Goal: Task Accomplishment & Management: Manage account settings

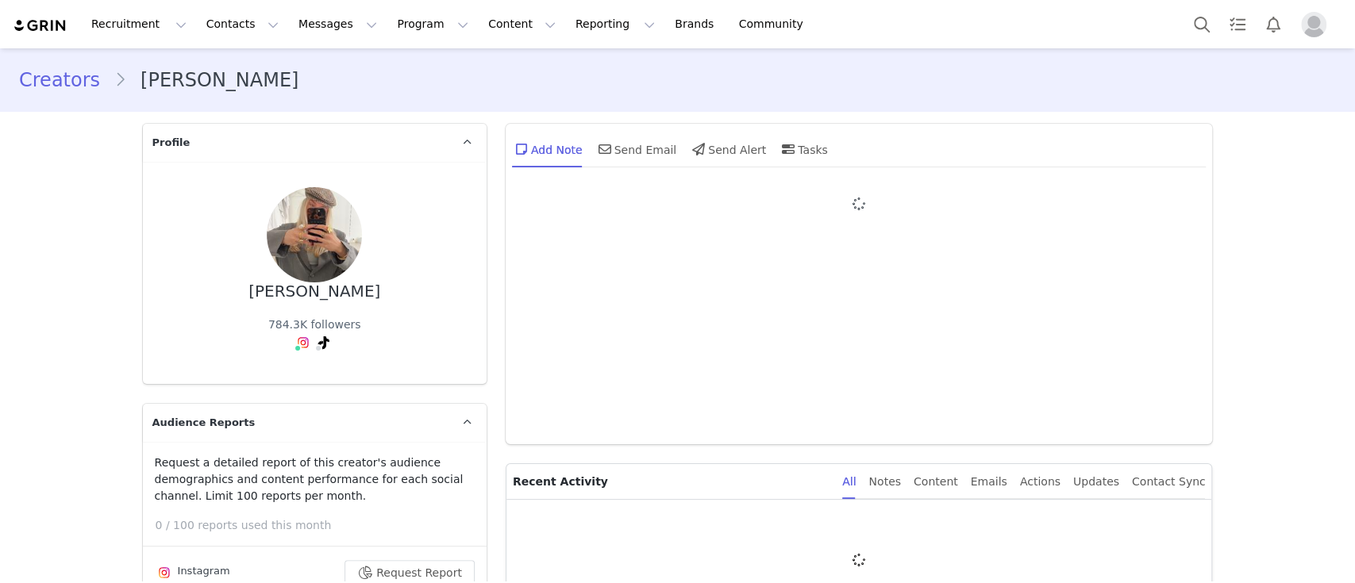
type input "+1 ([GEOGRAPHIC_DATA])"
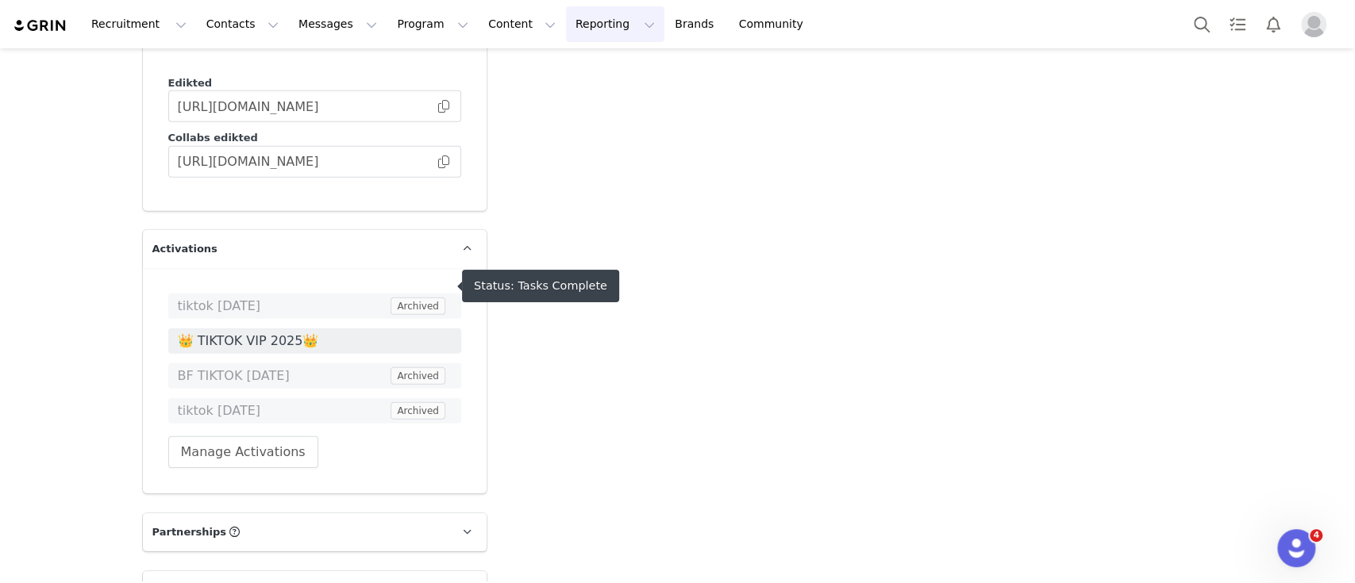
click at [278, 332] on span "👑 TIKTOK VIP 2025👑" at bounding box center [315, 341] width 274 height 19
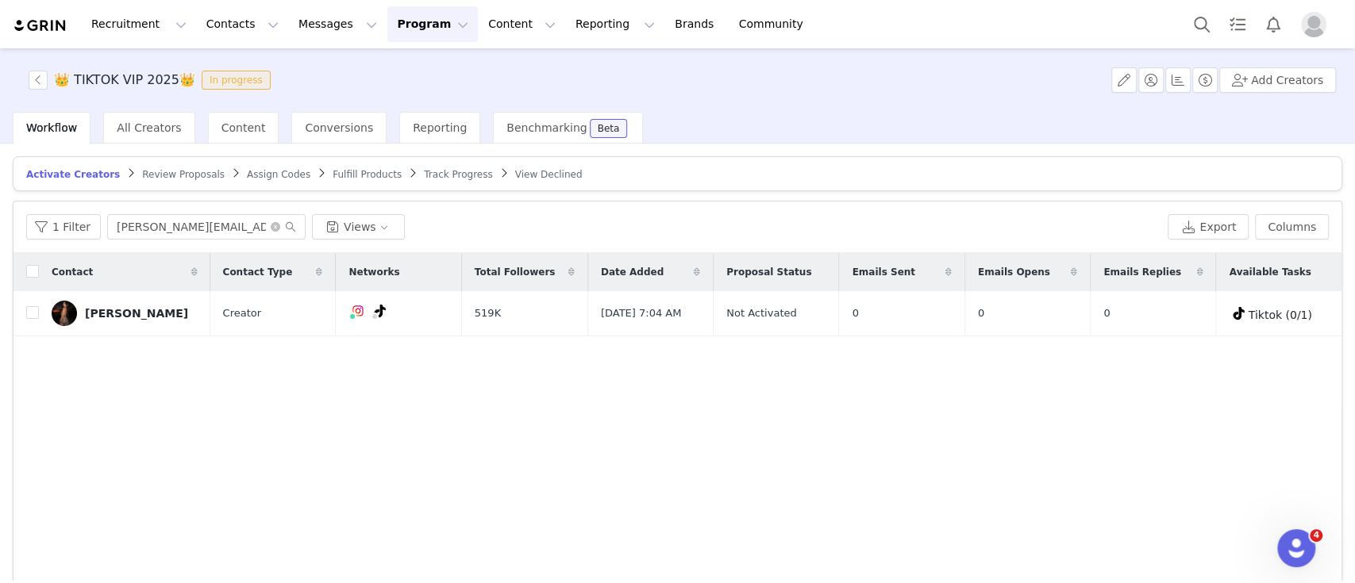
click at [424, 169] on span "Track Progress" at bounding box center [458, 174] width 68 height 11
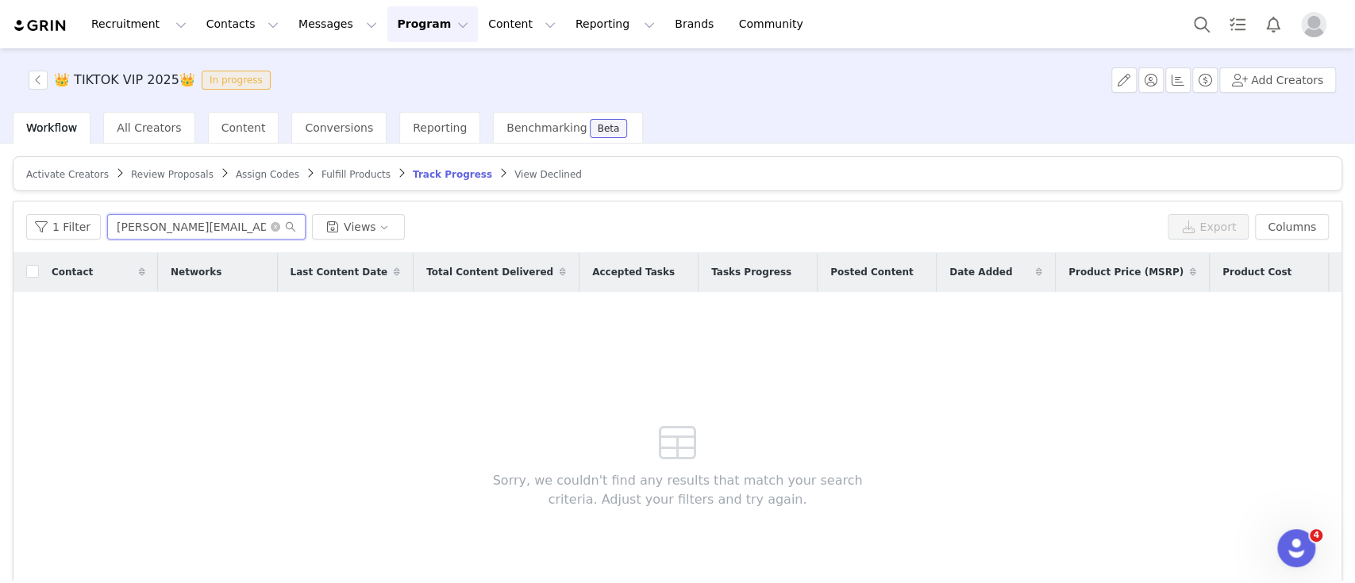
click at [191, 221] on input "sarah.p@dulcedo.com" at bounding box center [206, 226] width 198 height 25
click at [193, 219] on input "sarah.p@dulcedo.com" at bounding box center [206, 226] width 198 height 25
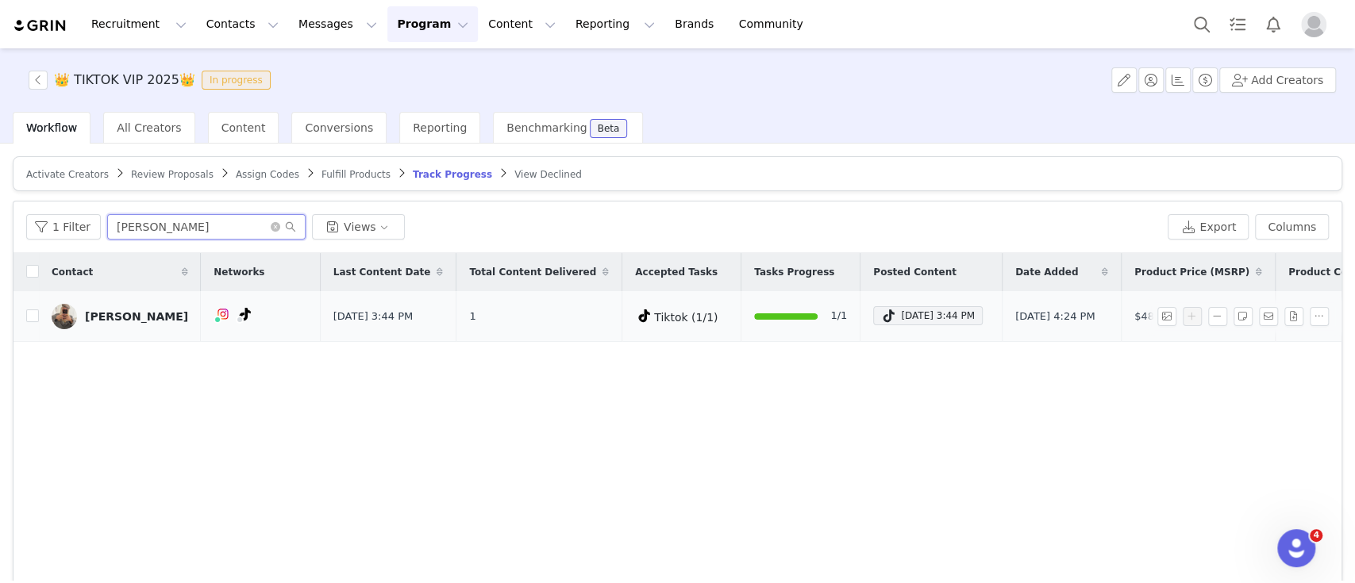
type input "robin"
click at [95, 313] on div "Robin Scandiv" at bounding box center [136, 316] width 103 height 13
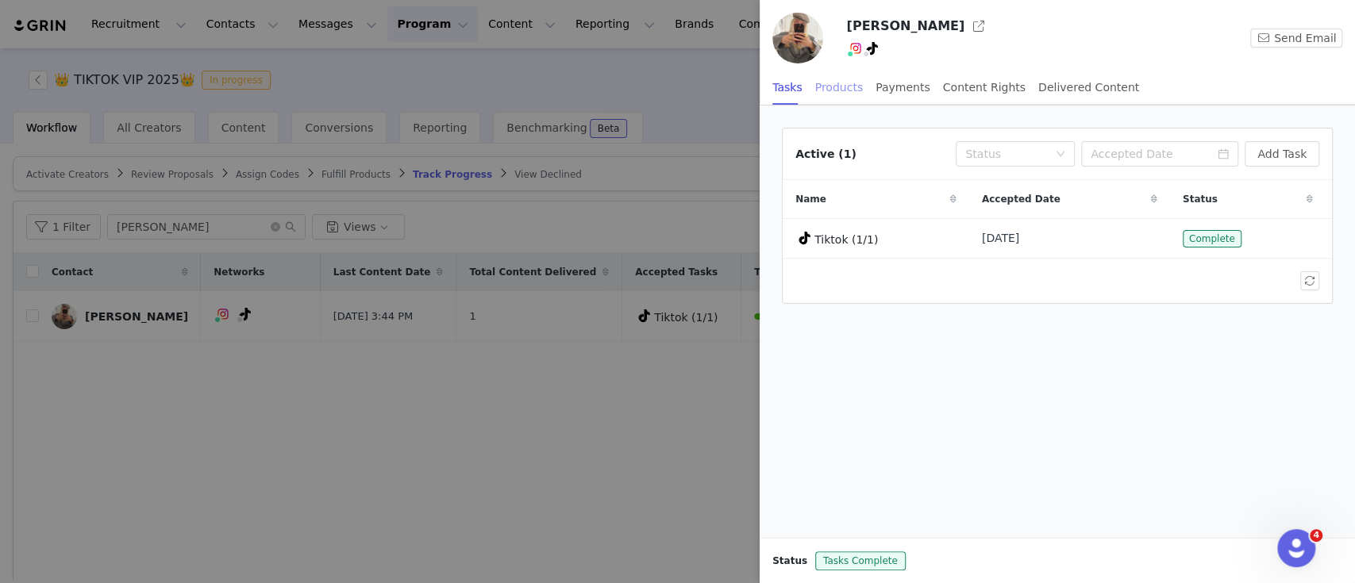
click at [840, 88] on div "Products" at bounding box center [839, 88] width 48 height 36
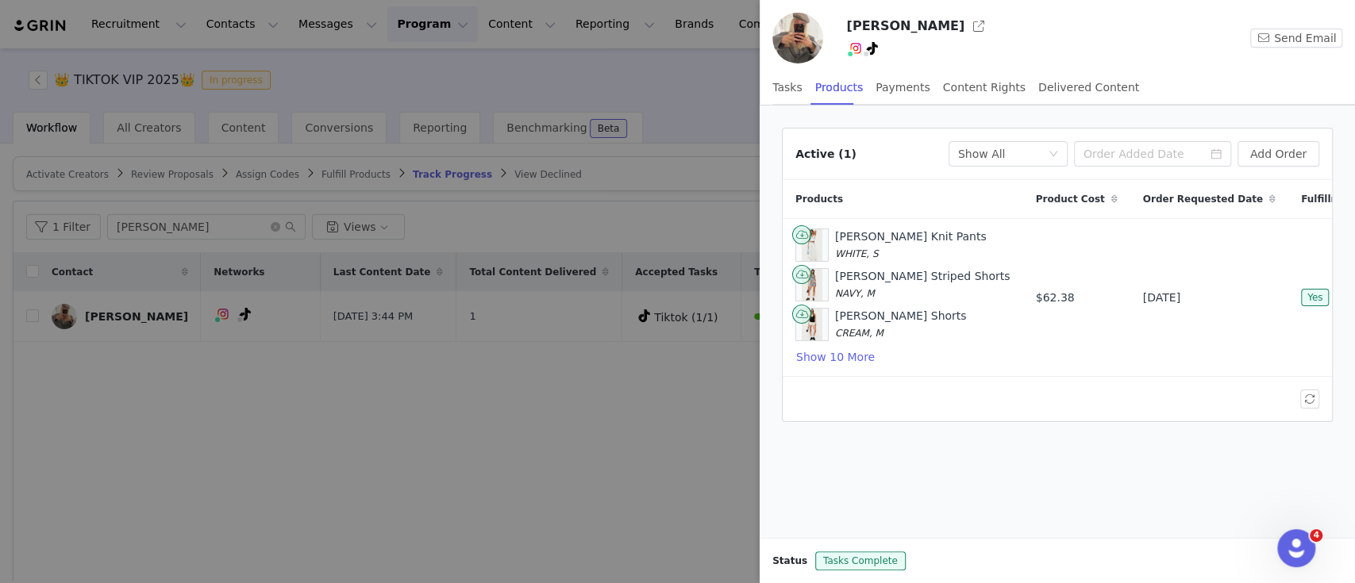
click at [537, 425] on div at bounding box center [677, 291] width 1355 height 583
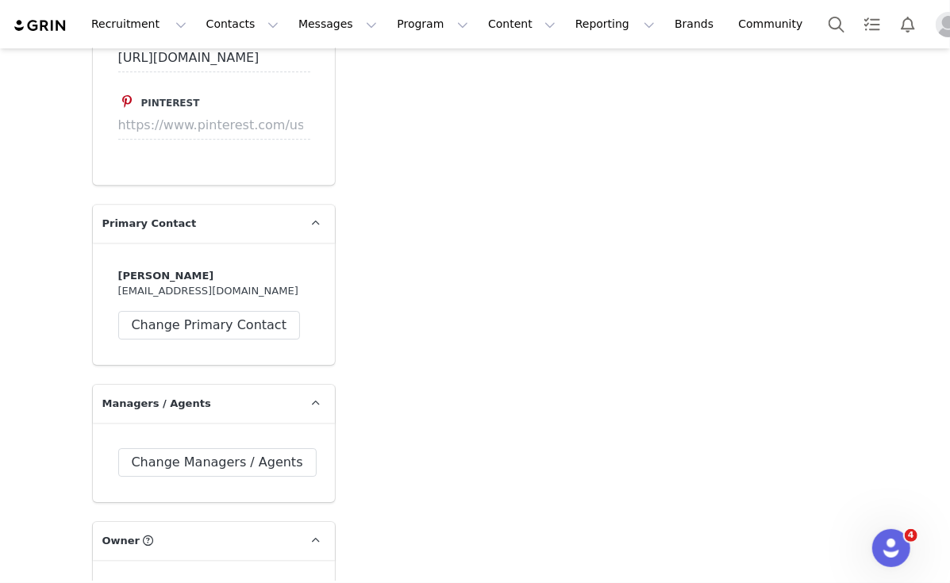
scroll to position [1693, 0]
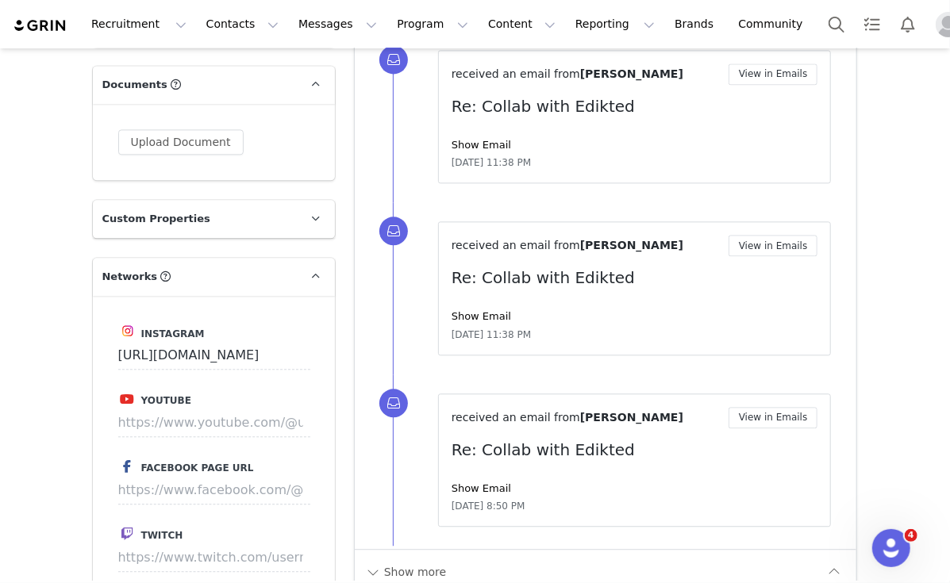
click at [404, 549] on div "Show more" at bounding box center [606, 571] width 502 height 45
drag, startPoint x: 422, startPoint y: 523, endPoint x: 655, endPoint y: 435, distance: 248.7
click at [423, 560] on button "Show more" at bounding box center [405, 572] width 83 height 25
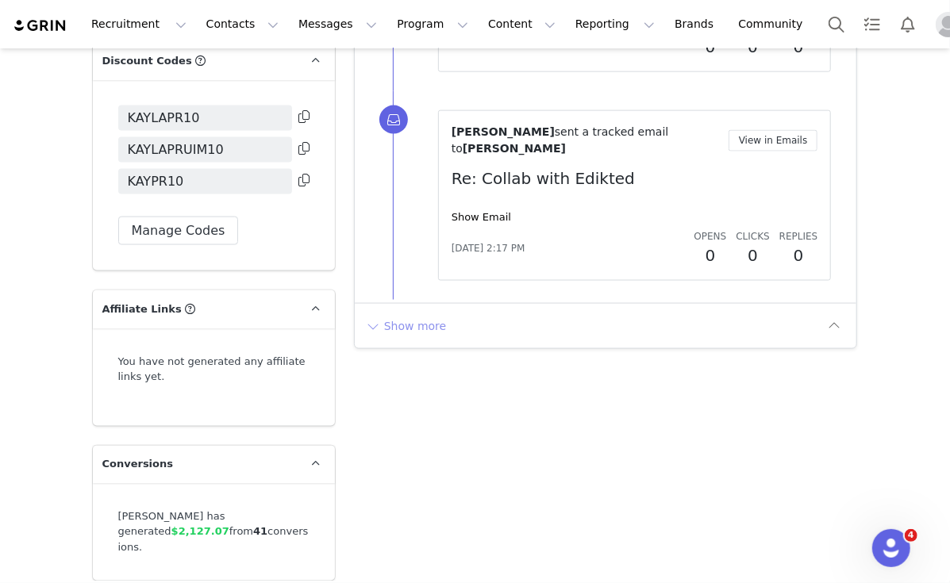
scroll to position [3925, 0]
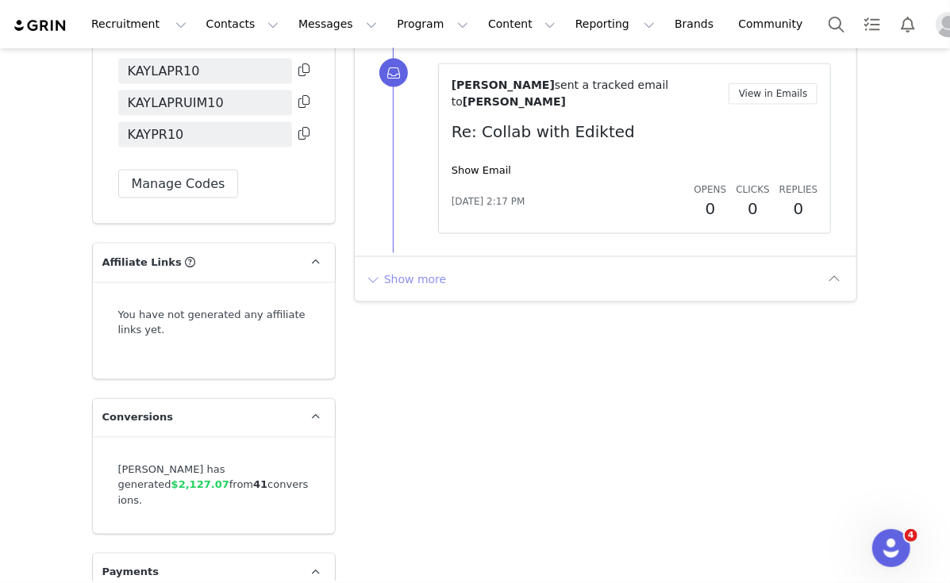
click at [400, 267] on button "Show more" at bounding box center [405, 279] width 83 height 25
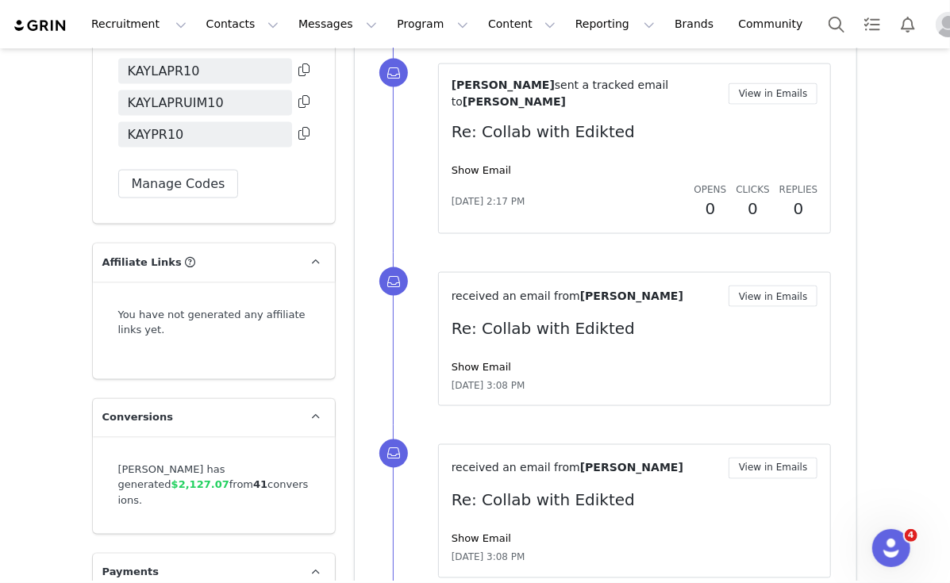
scroll to position [5378, 0]
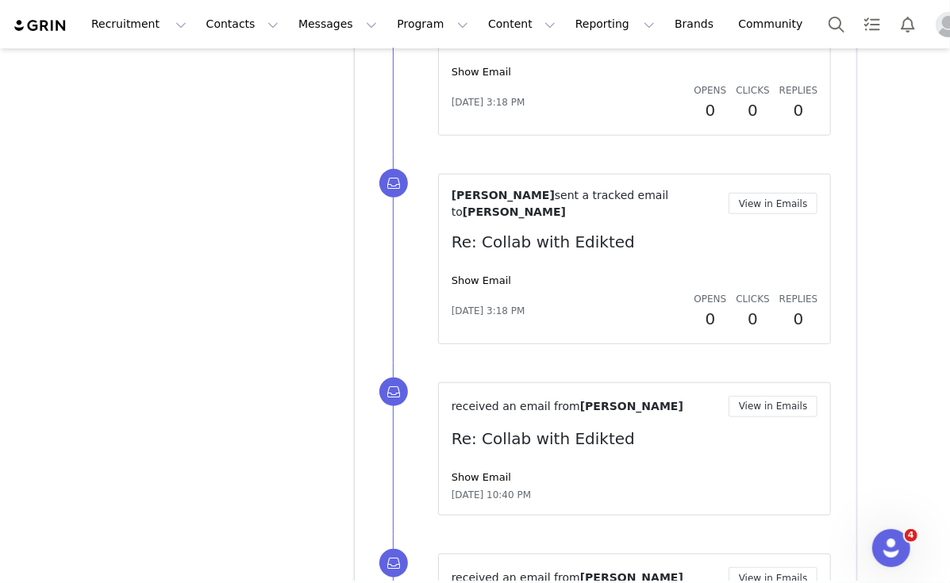
scroll to position [9086, 0]
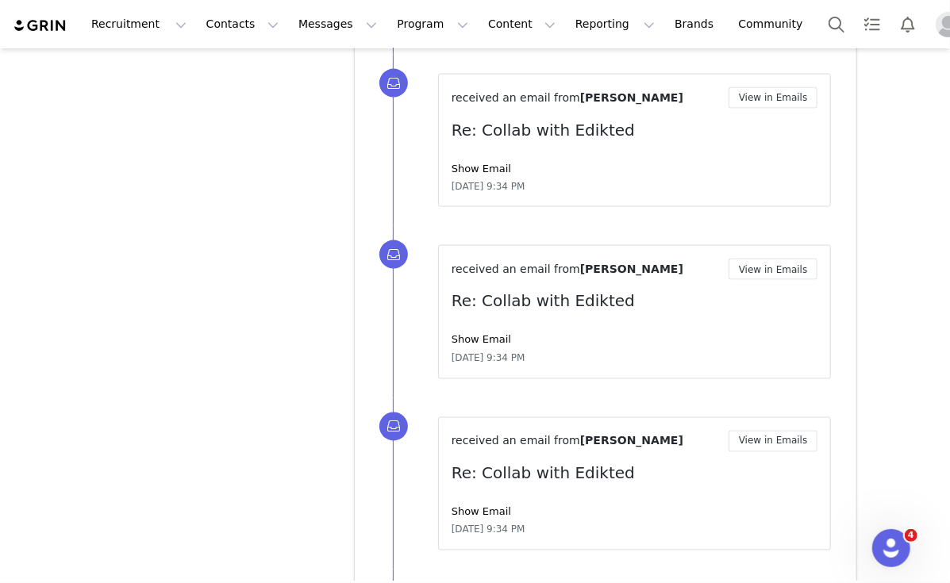
scroll to position [12794, 0]
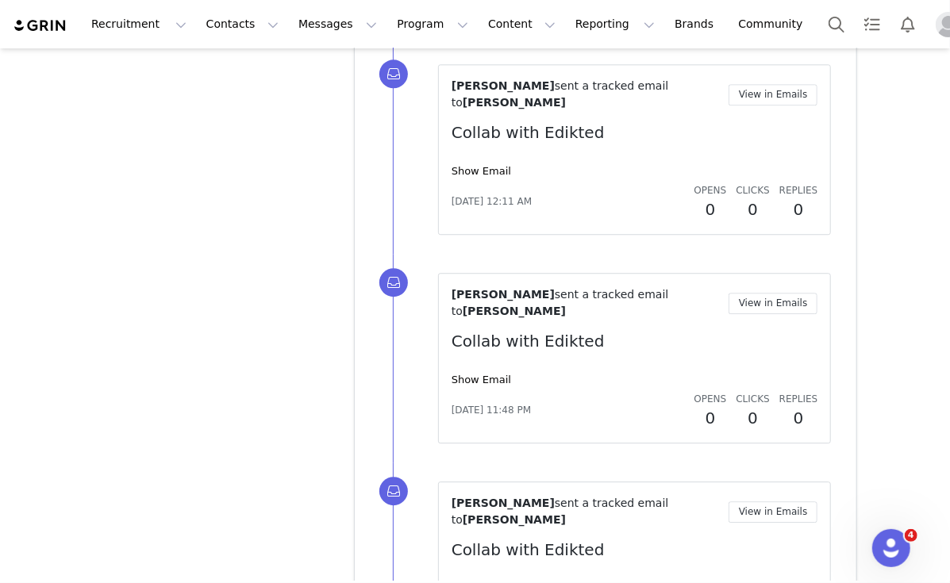
drag, startPoint x: 444, startPoint y: 544, endPoint x: 409, endPoint y: 548, distance: 36.0
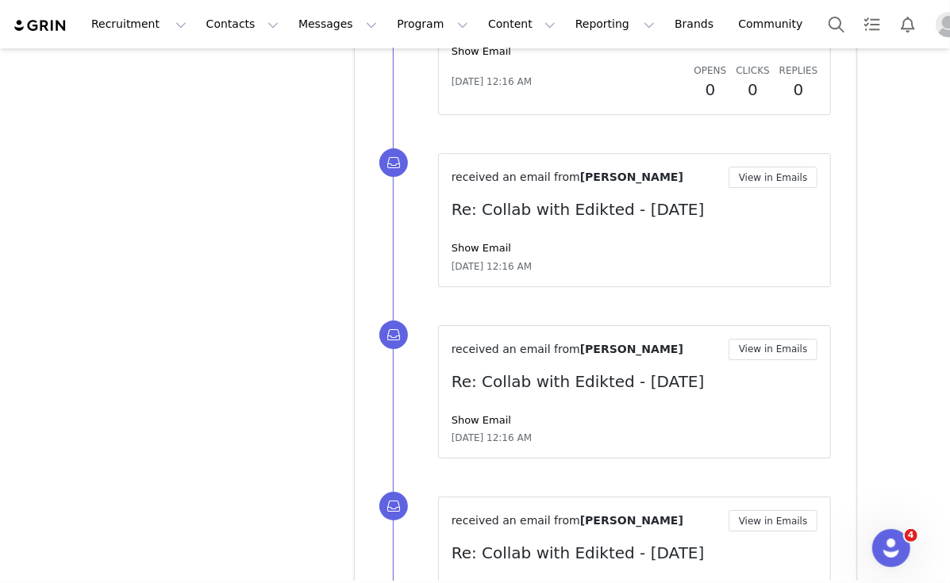
scroll to position [32637, 0]
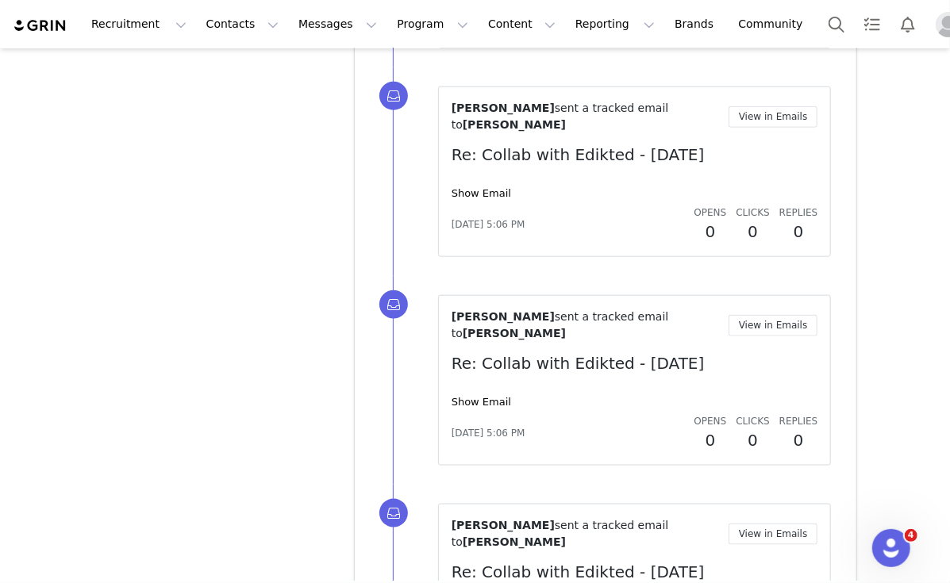
scroll to position [34479, 0]
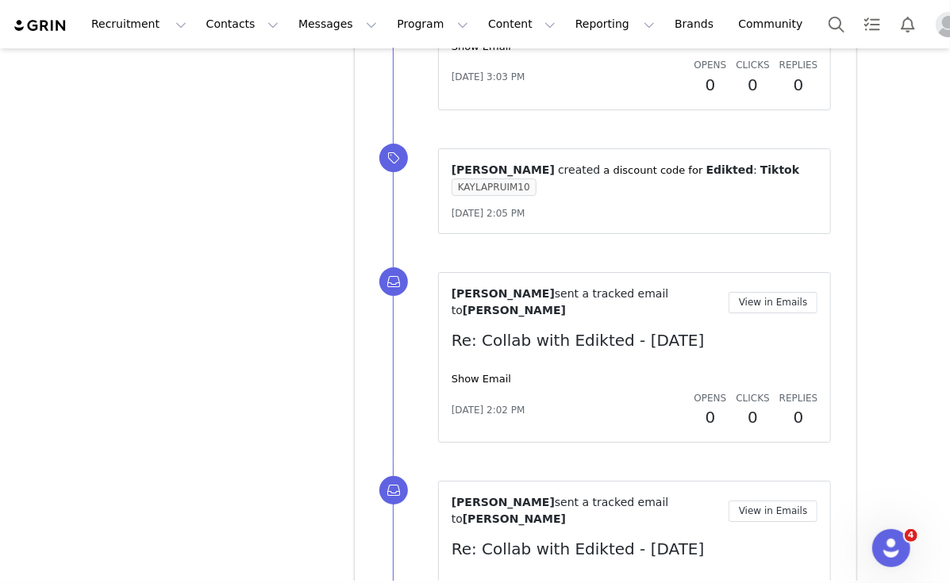
scroll to position [37240, 0]
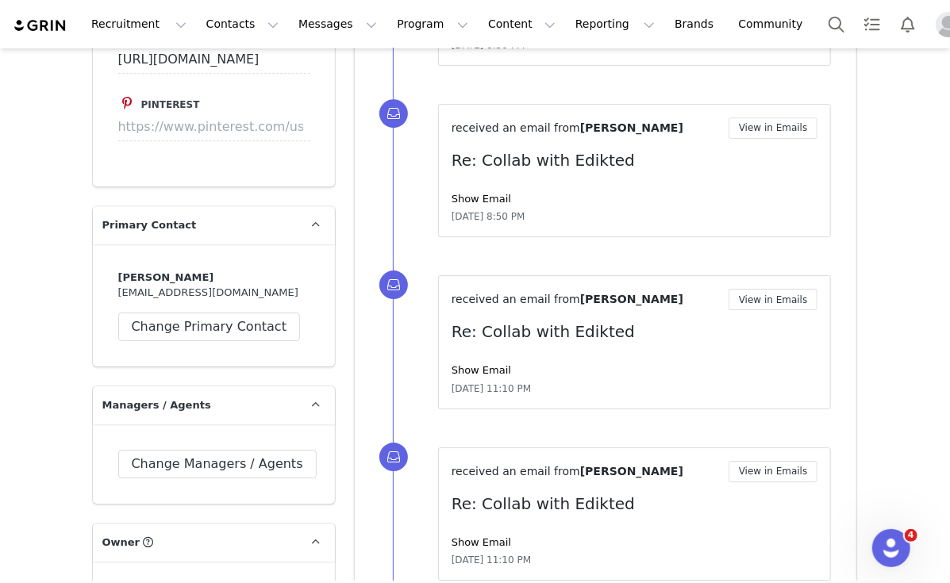
scroll to position [2006, 0]
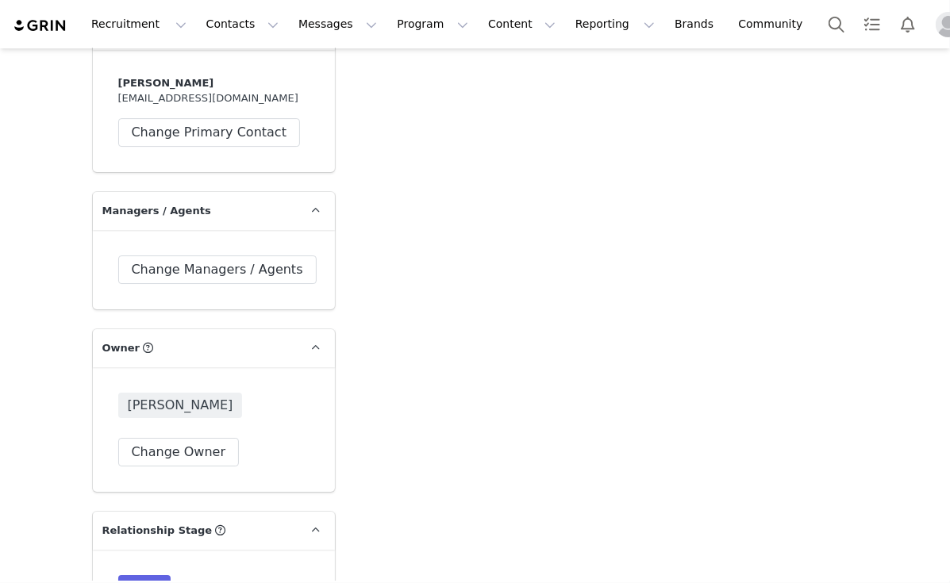
scroll to position [3610, 0]
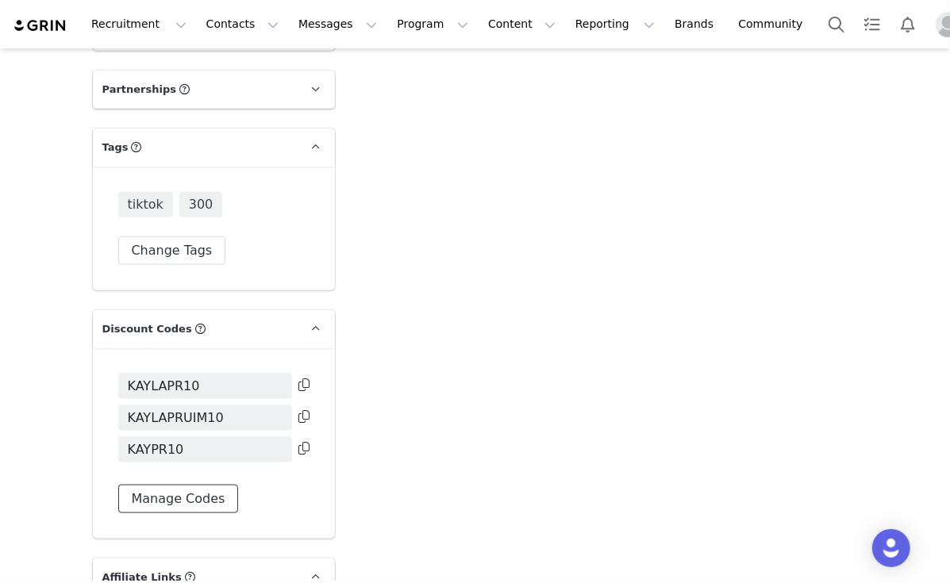
click at [171, 485] on button "Manage Codes" at bounding box center [178, 499] width 121 height 29
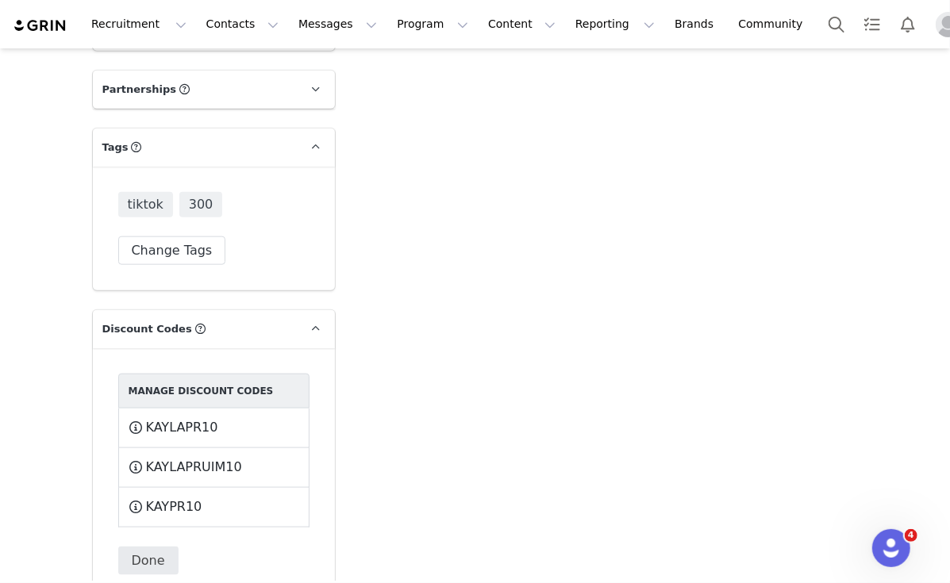
scroll to position [0, 0]
click at [140, 547] on button "Done" at bounding box center [148, 561] width 60 height 29
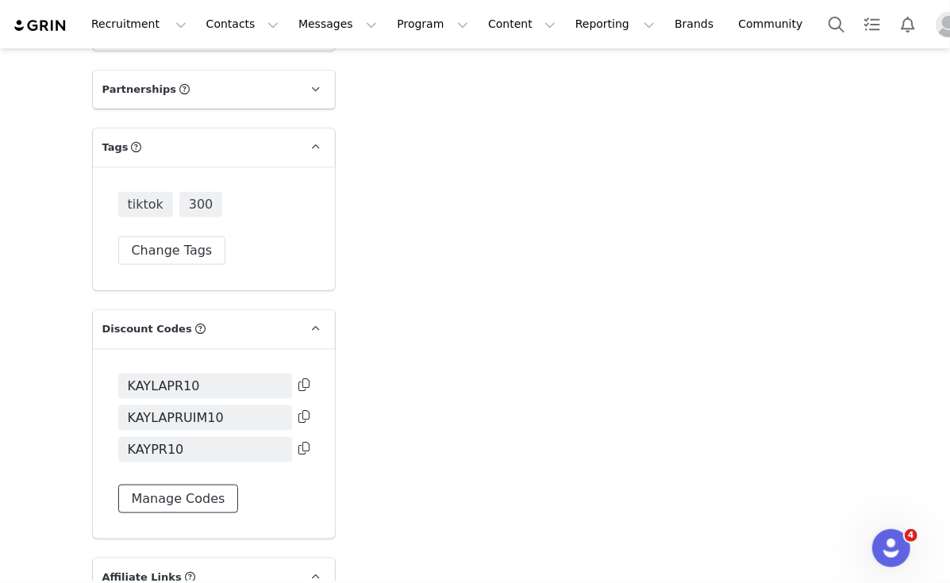
click at [190, 485] on button "Manage Codes" at bounding box center [178, 499] width 121 height 29
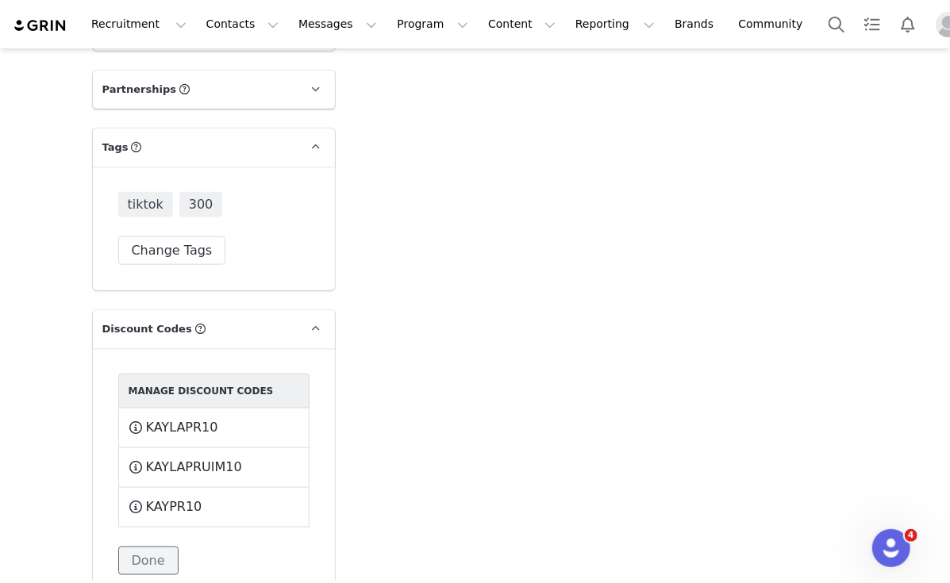
drag, startPoint x: 140, startPoint y: 442, endPoint x: 240, endPoint y: 448, distance: 100.2
click at [140, 547] on button "Done" at bounding box center [148, 561] width 60 height 29
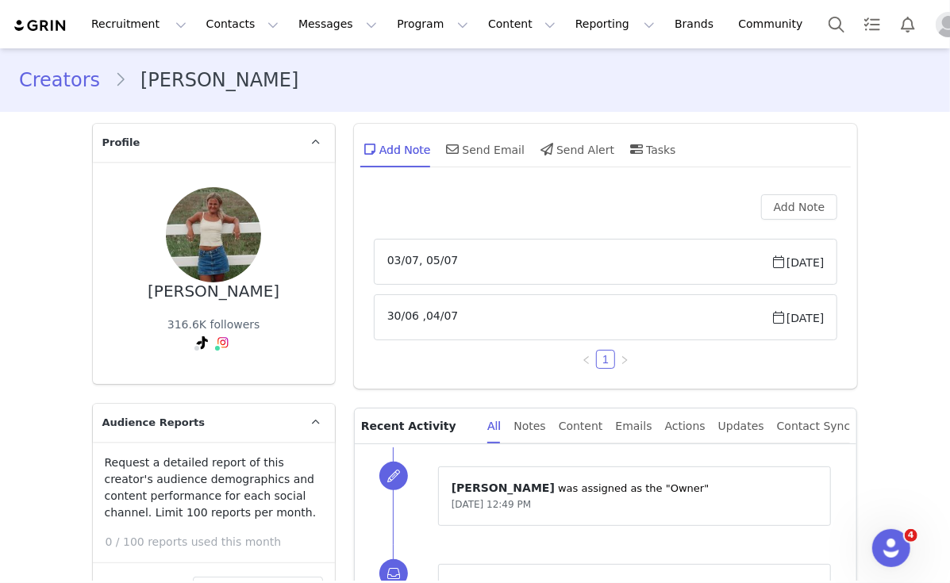
scroll to position [317, 0]
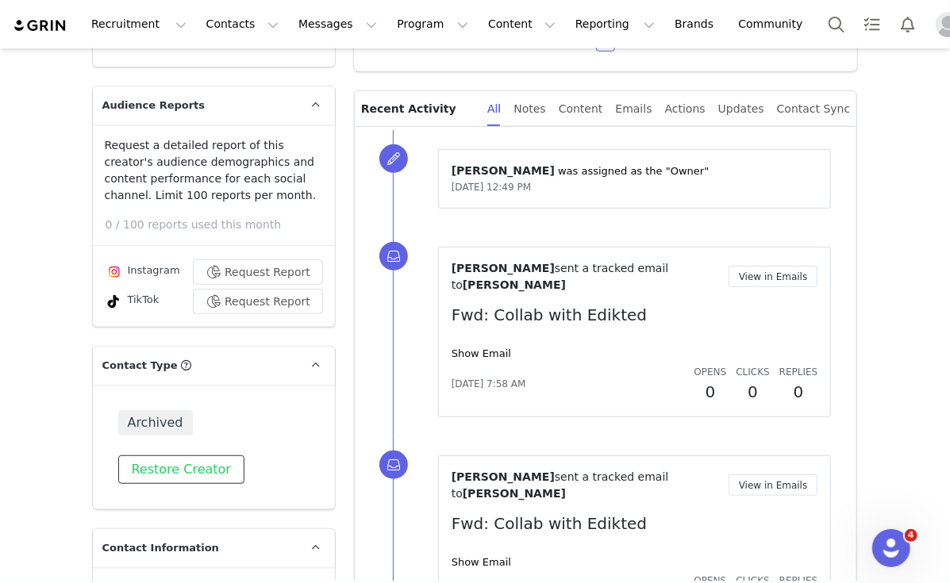
click at [193, 456] on button "Restore Creator" at bounding box center [181, 470] width 126 height 29
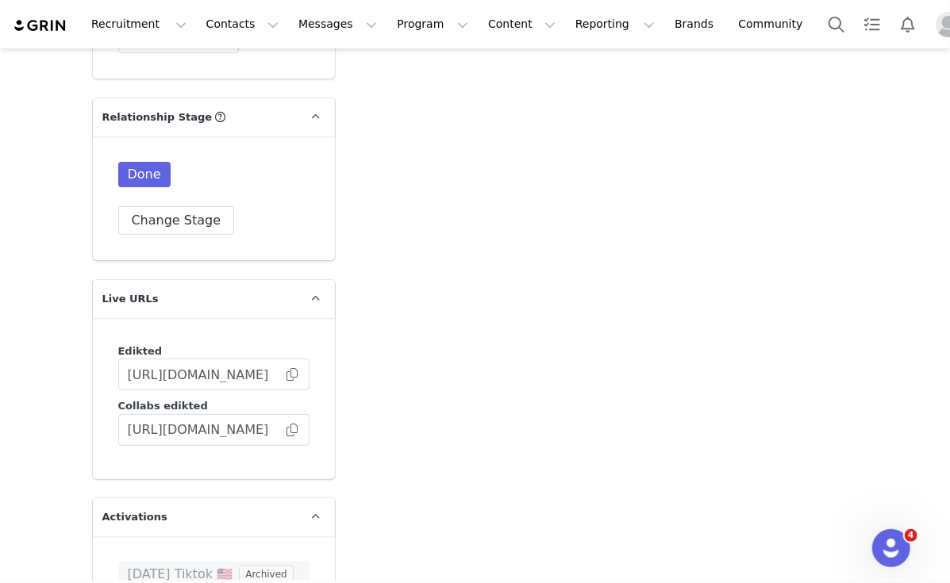
scroll to position [3280, 0]
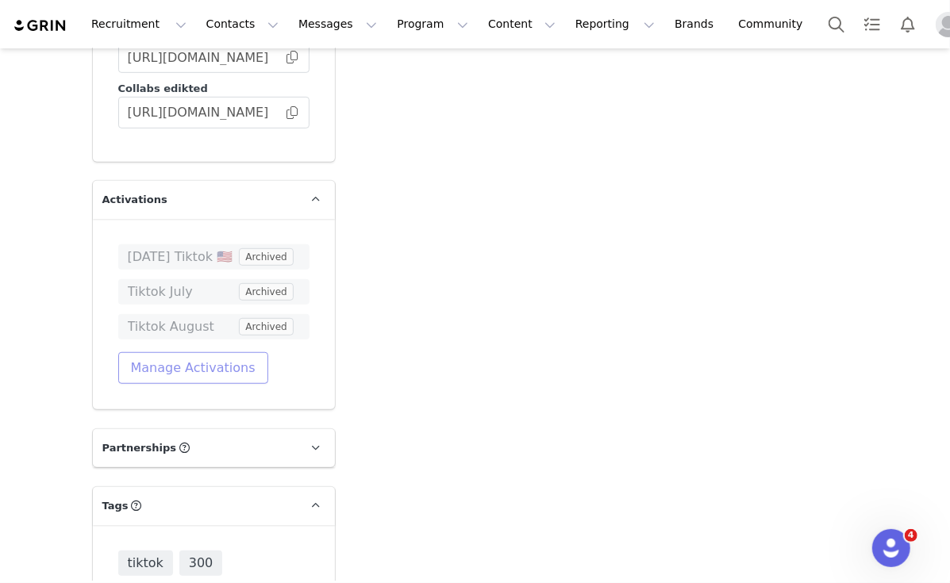
click at [197, 352] on button "Manage Activations" at bounding box center [193, 368] width 150 height 32
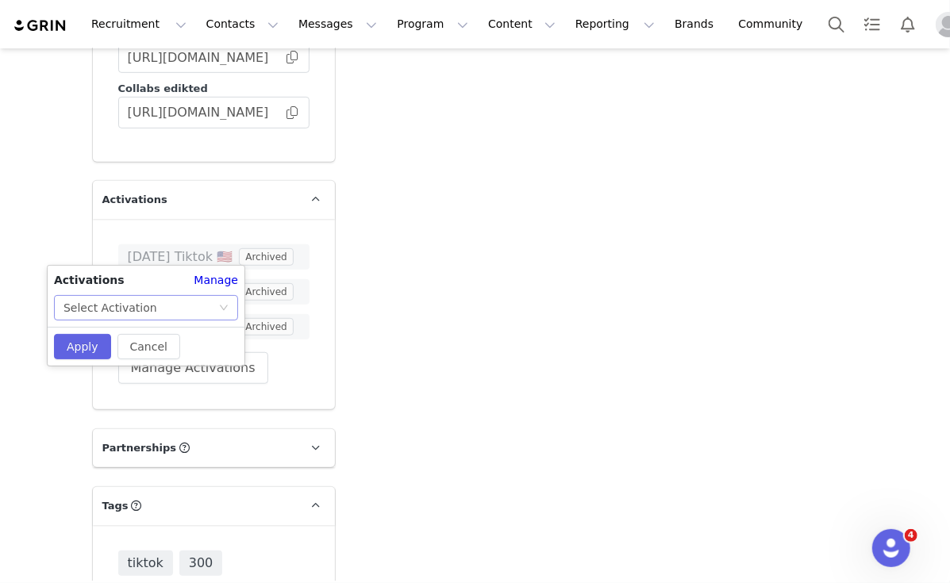
drag, startPoint x: 156, startPoint y: 300, endPoint x: 167, endPoint y: 314, distance: 18.1
click at [156, 300] on div "Select Activation" at bounding box center [140, 308] width 155 height 24
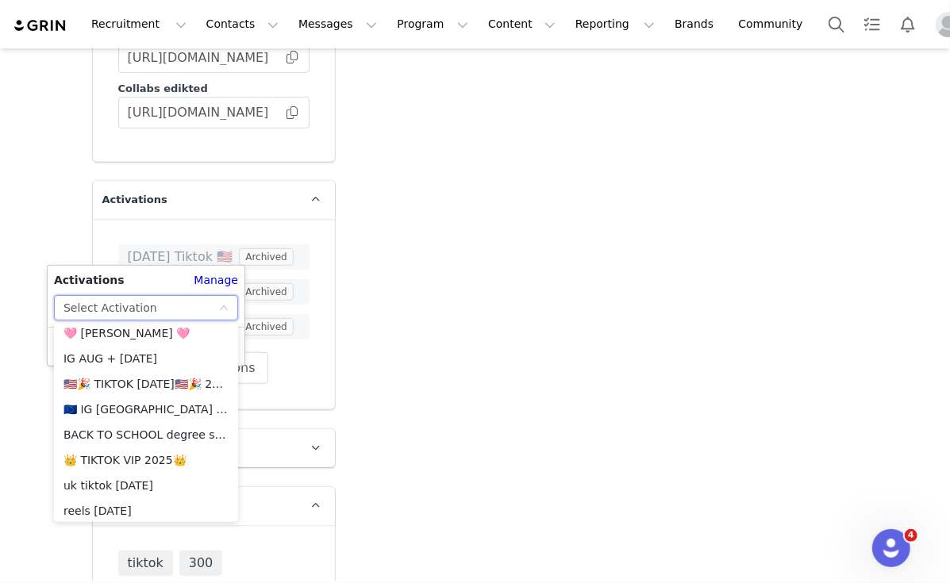
scroll to position [1806, 0]
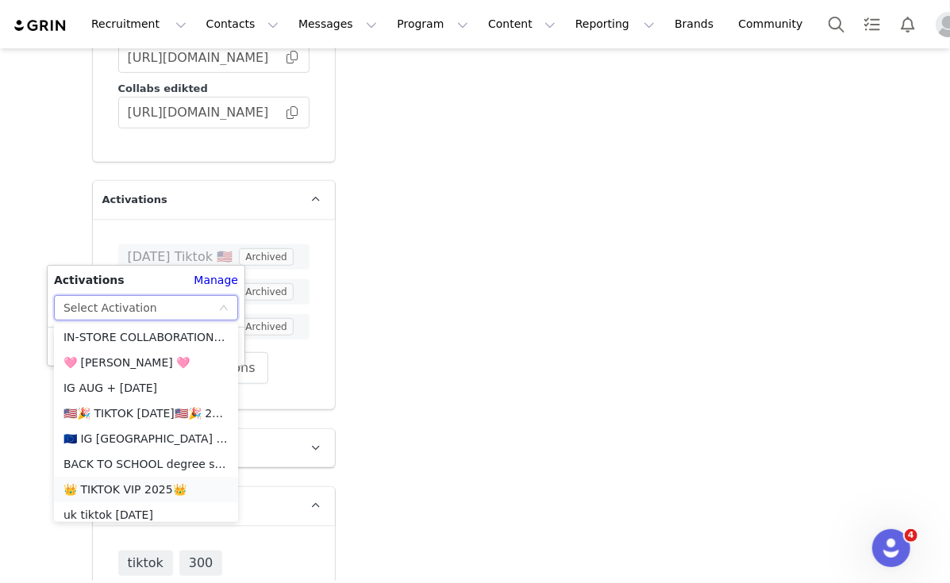
click at [143, 485] on li "👑 TIKTOK VIP 2025👑" at bounding box center [146, 489] width 184 height 25
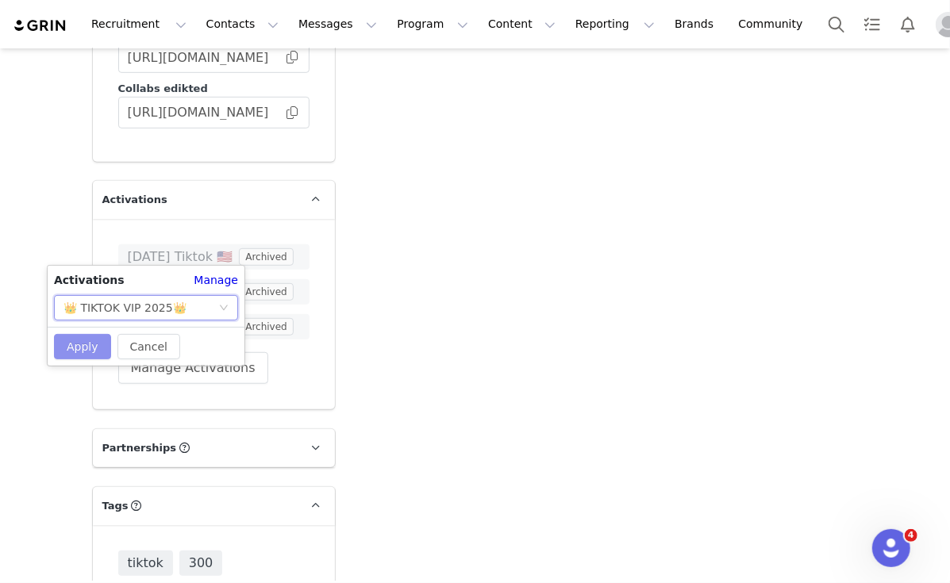
click at [70, 344] on button "Apply" at bounding box center [82, 346] width 57 height 25
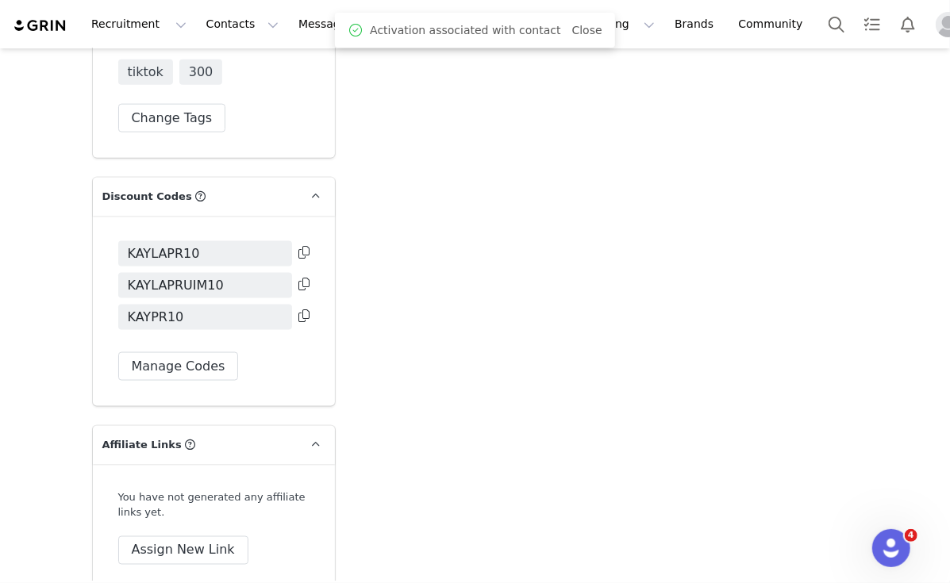
scroll to position [3810, 0]
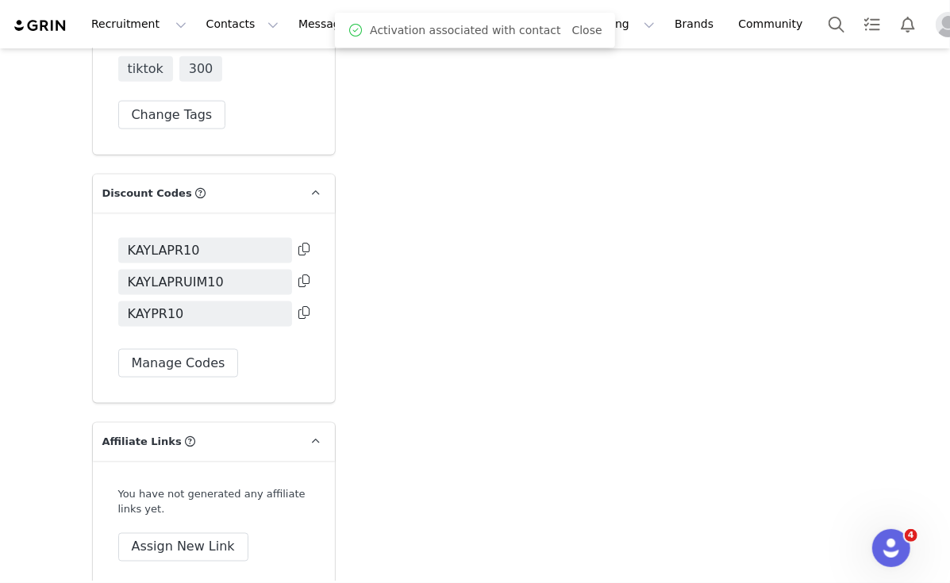
click at [166, 238] on div "KAYLAPR10 KAYLAPRUIM10 KAYPR10 Manage Codes" at bounding box center [213, 308] width 191 height 140
click at [171, 349] on button "Manage Codes" at bounding box center [178, 363] width 121 height 29
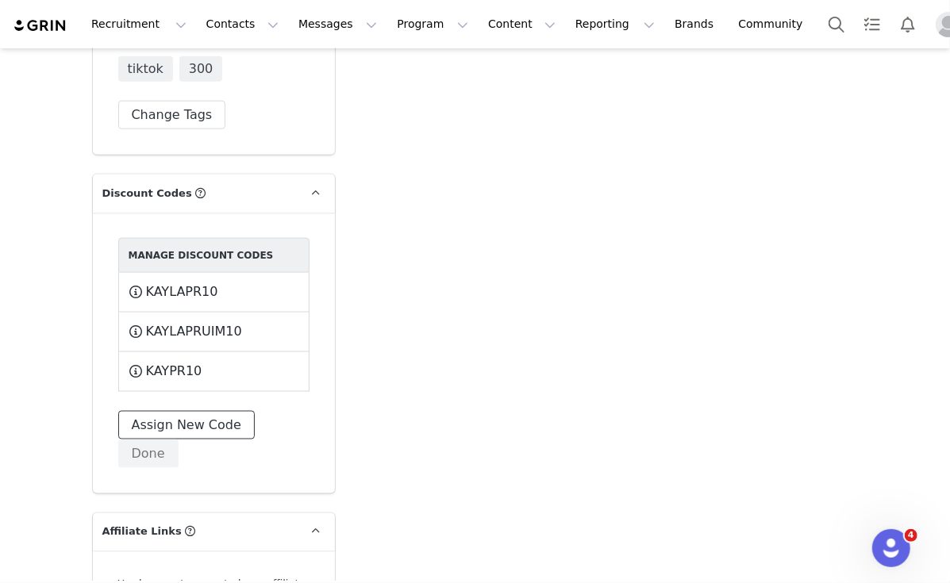
click at [197, 411] on button "Assign New Code" at bounding box center [186, 425] width 137 height 29
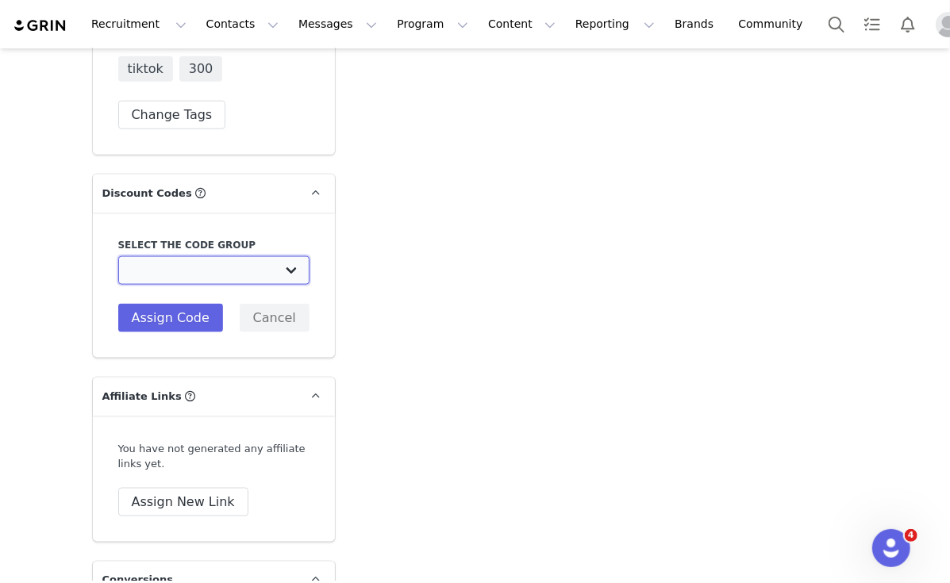
click at [218, 256] on select "Edikted UK: NEW TIKTOK ❤️ Edikted UK: NEW IG ❤️ Edikted: Students + IG Edikted:…" at bounding box center [213, 270] width 191 height 29
select select "10009859"
click at [118, 256] on select "Edikted UK: NEW TIKTOK ❤️ Edikted UK: NEW IG ❤️ Edikted: Students + IG Edikted:…" at bounding box center [213, 270] width 191 height 29
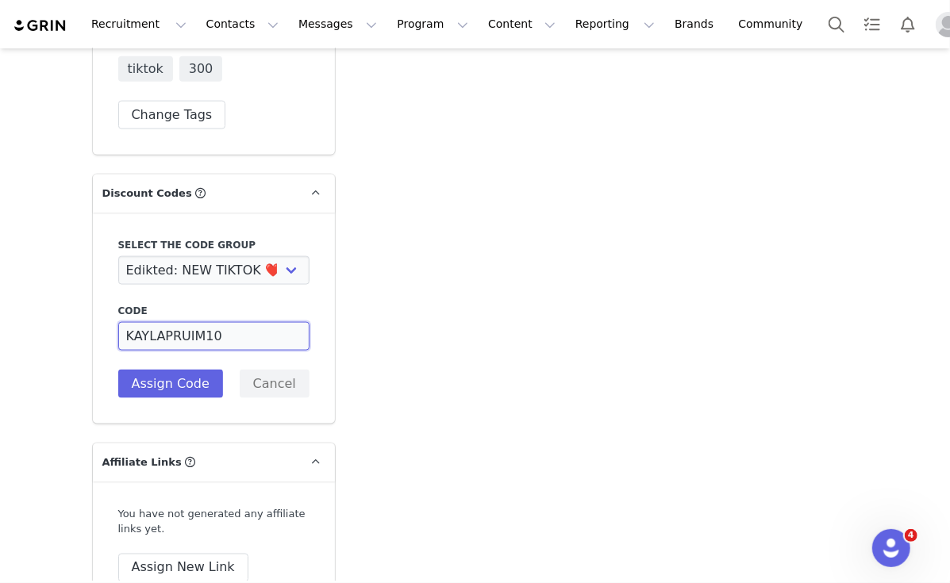
click at [209, 322] on input "KAYLAPRUIM10" at bounding box center [213, 336] width 191 height 29
drag, startPoint x: 193, startPoint y: 216, endPoint x: 160, endPoint y: 210, distance: 33.8
click at [160, 322] on input "KAYLAPRUIM10" at bounding box center [213, 336] width 191 height 29
click at [152, 322] on input "KAYLAPRUIM10" at bounding box center [213, 336] width 191 height 29
drag, startPoint x: 152, startPoint y: 215, endPoint x: 136, endPoint y: 215, distance: 16.7
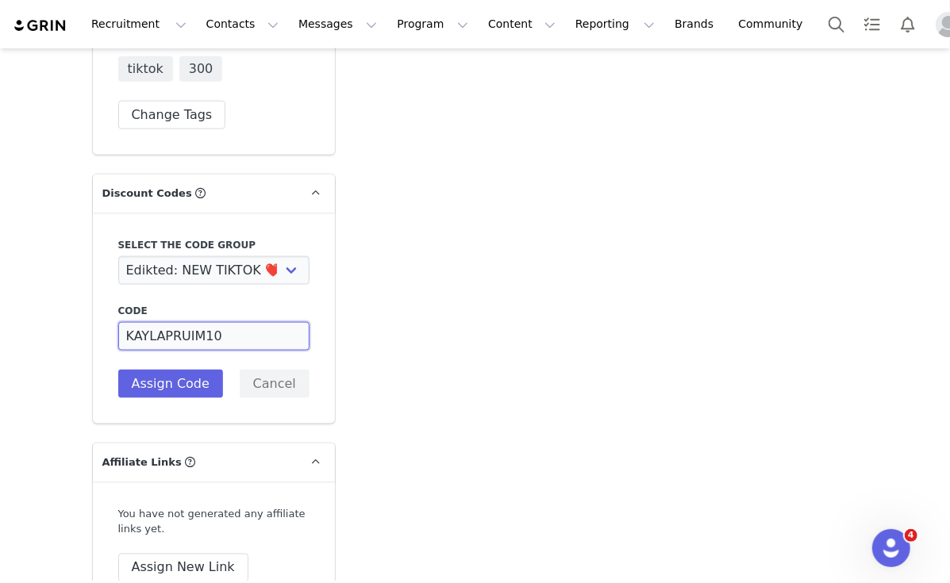
click at [136, 322] on input "KAYLAPRUIM10" at bounding box center [213, 336] width 191 height 29
click at [153, 322] on input "KAYLAPRUIM10" at bounding box center [213, 336] width 191 height 29
click at [152, 322] on input "KPRUIM10" at bounding box center [213, 336] width 191 height 29
click at [151, 322] on input "KPRUIM10" at bounding box center [213, 336] width 191 height 29
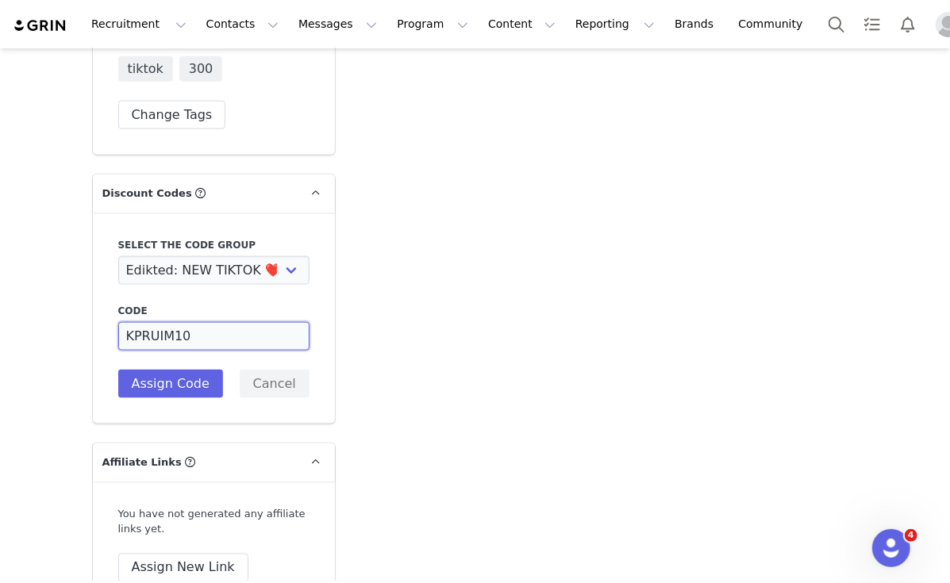
click at [151, 322] on input "KPRUIM10" at bounding box center [213, 336] width 191 height 29
type input "KPRUIM10"
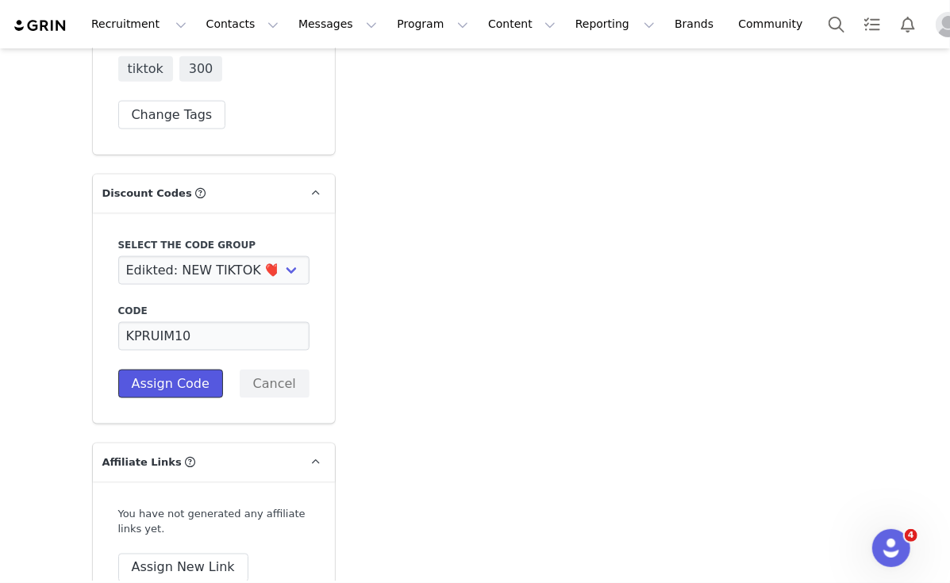
click at [169, 370] on button "Assign Code" at bounding box center [170, 384] width 105 height 29
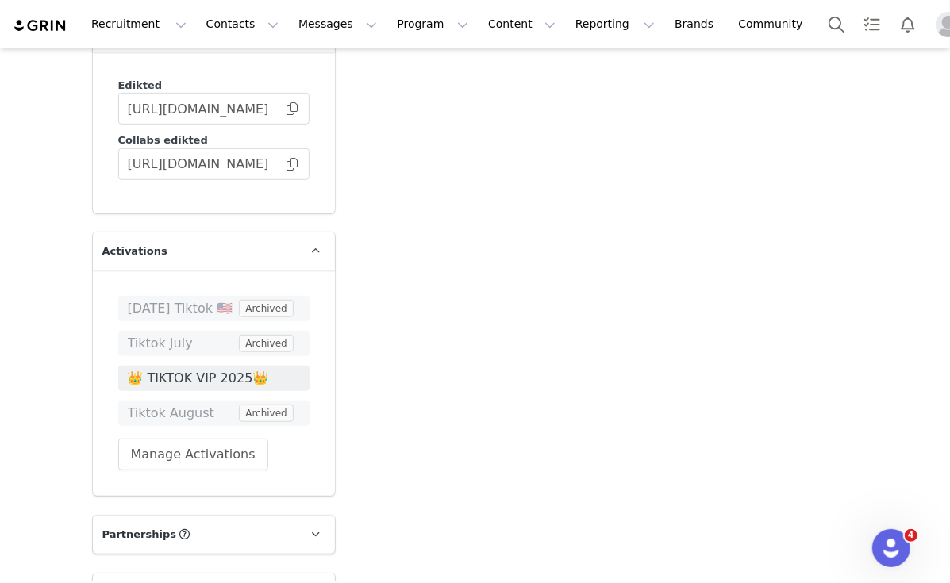
scroll to position [3191, 0]
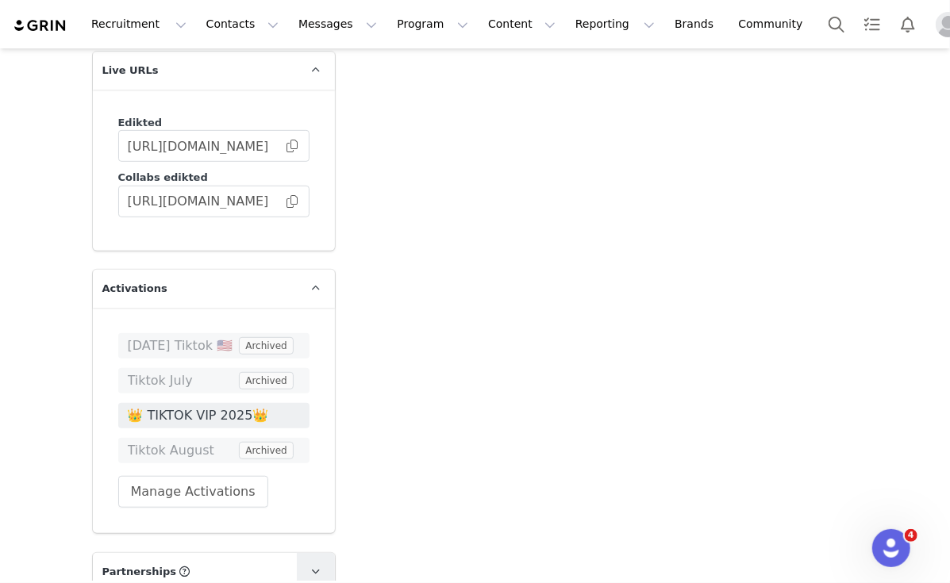
drag, startPoint x: 276, startPoint y: 442, endPoint x: 297, endPoint y: 444, distance: 20.8
click at [275, 553] on p "Partnerships The partnerships..." at bounding box center [195, 572] width 204 height 38
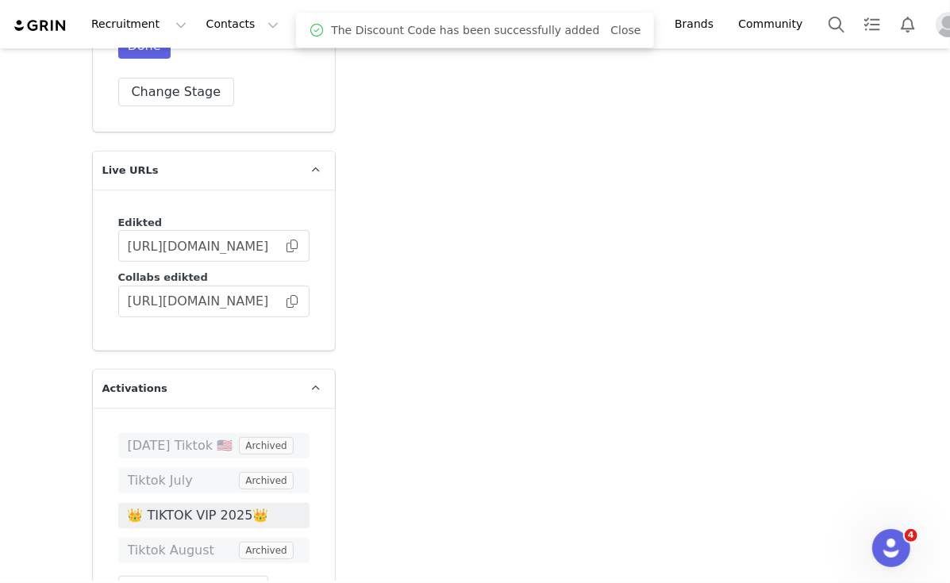
scroll to position [2979, 0]
